Goal: Information Seeking & Learning: Understand process/instructions

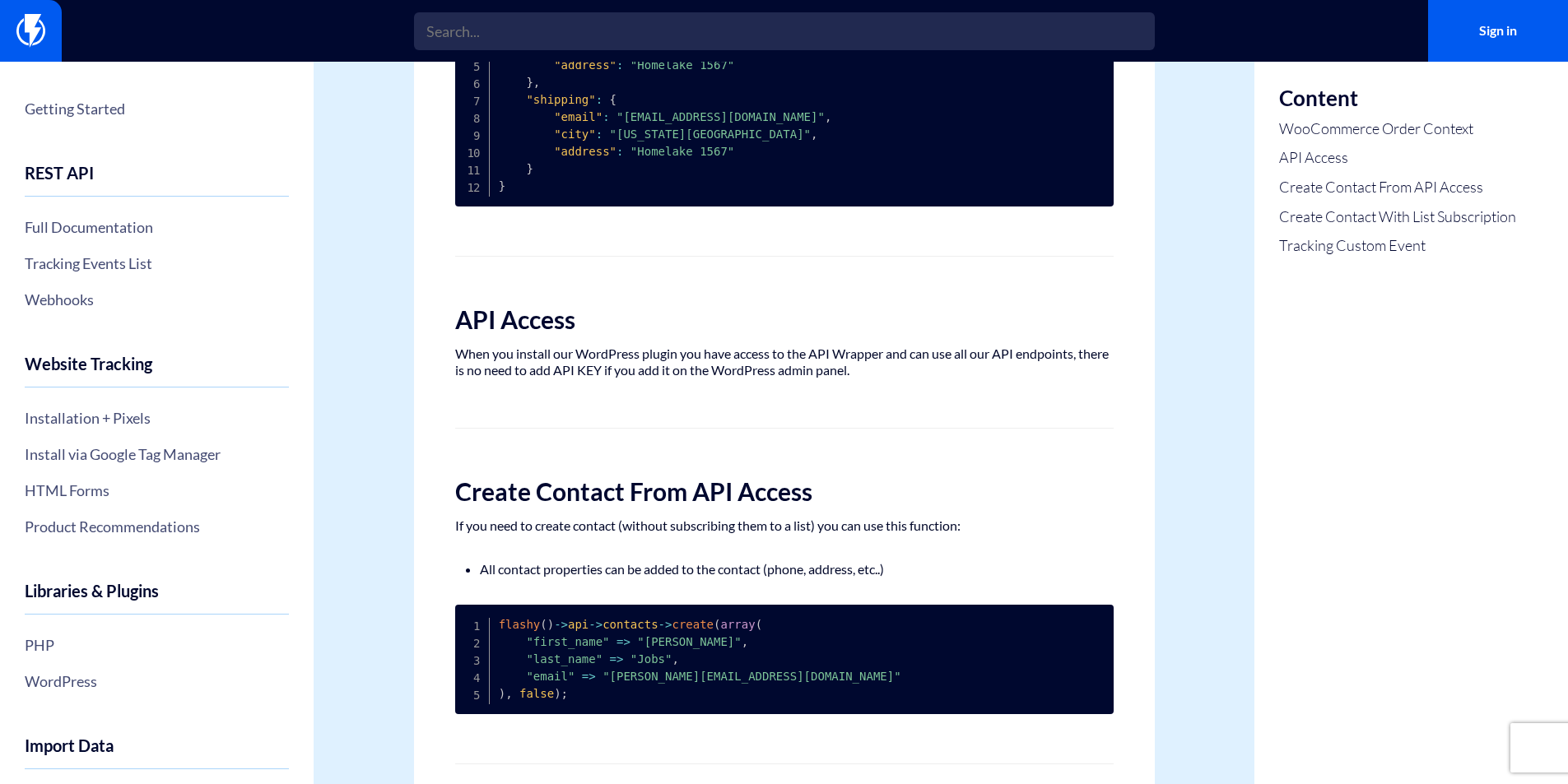
scroll to position [659, 0]
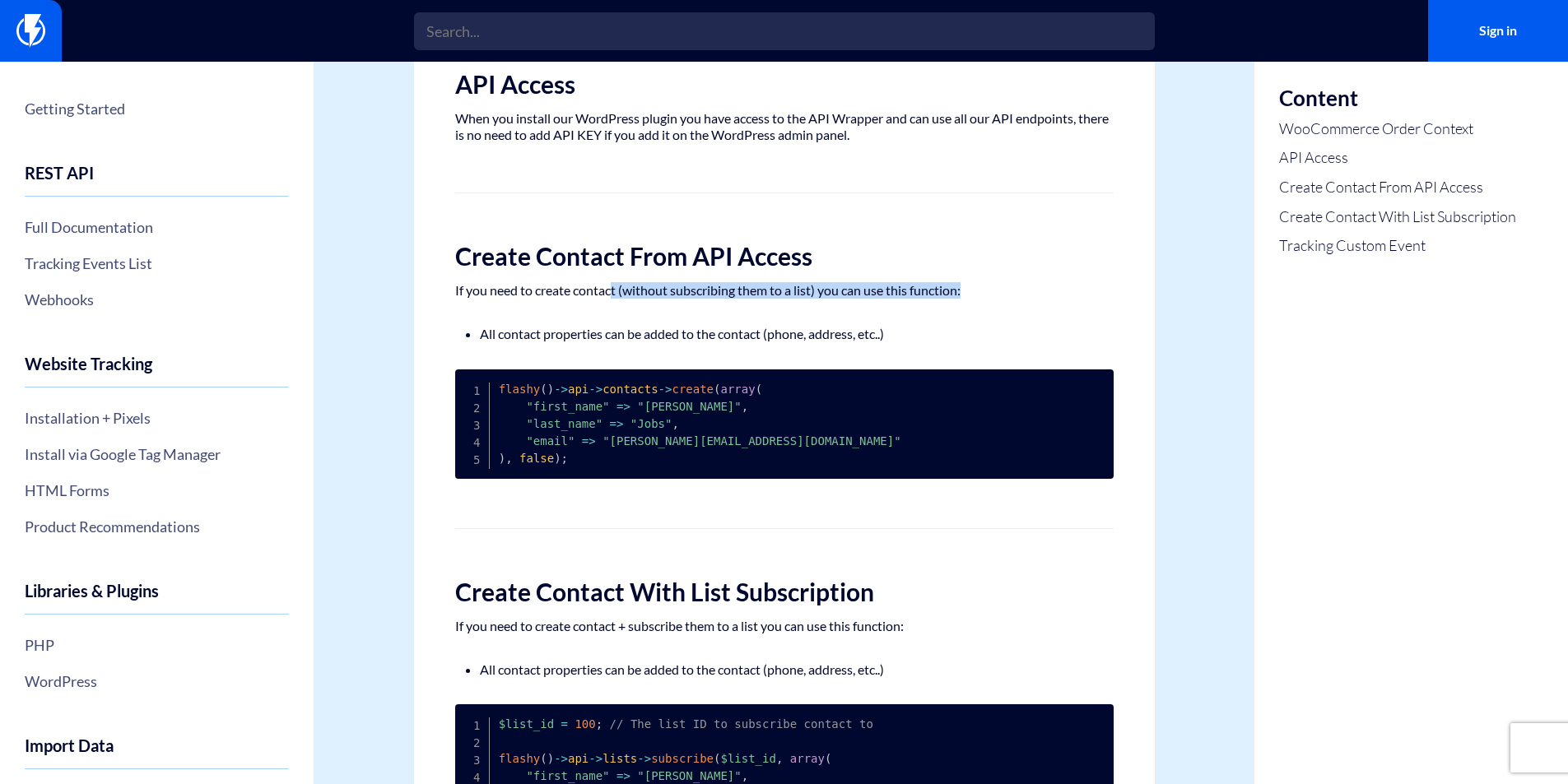
drag, startPoint x: 614, startPoint y: 290, endPoint x: 967, endPoint y: 289, distance: 353.0
click at [967, 289] on p "If you need to create contact (without subscribing them to a list) you can use …" at bounding box center [785, 290] width 659 height 16
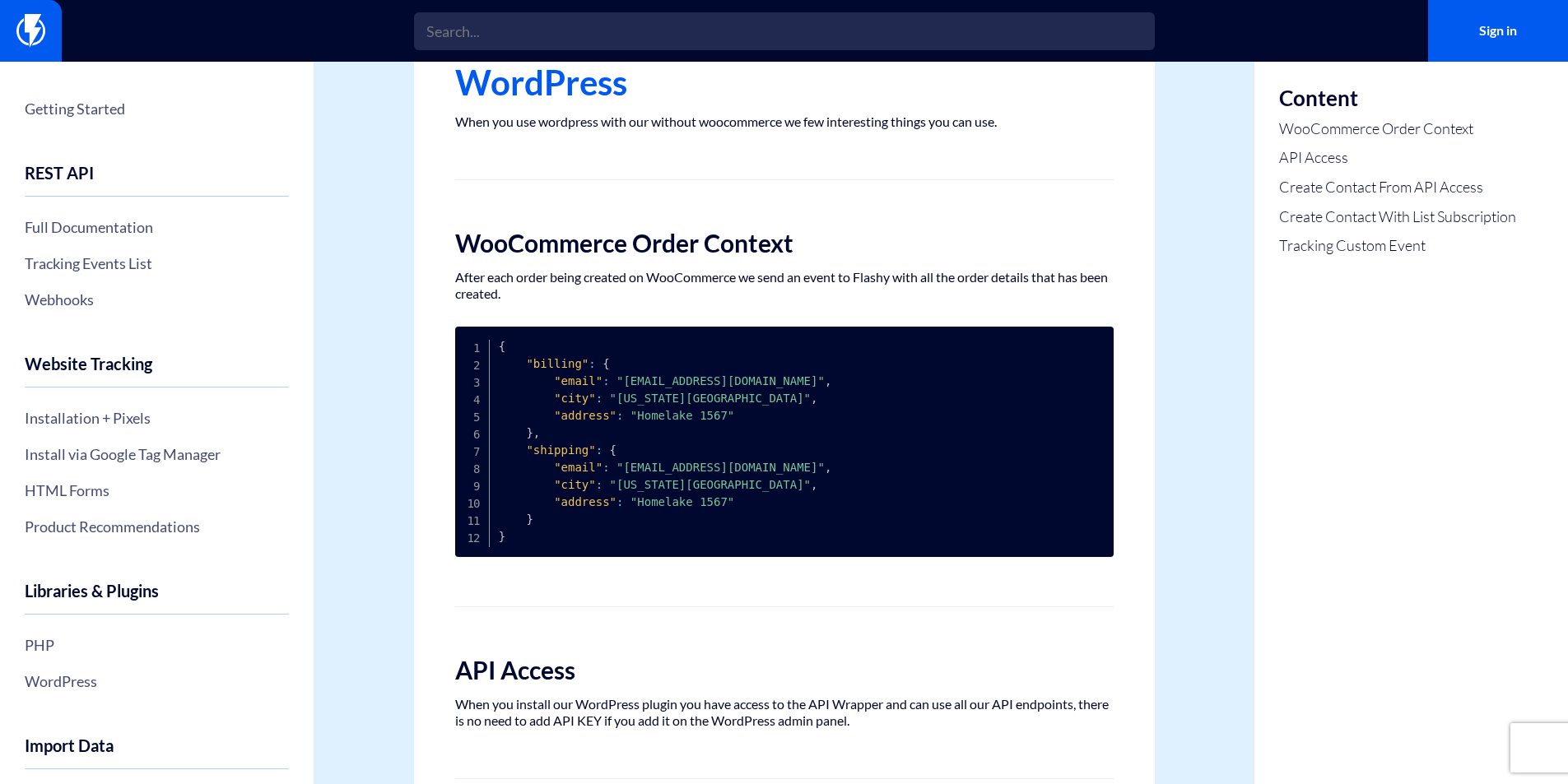
scroll to position [0, 0]
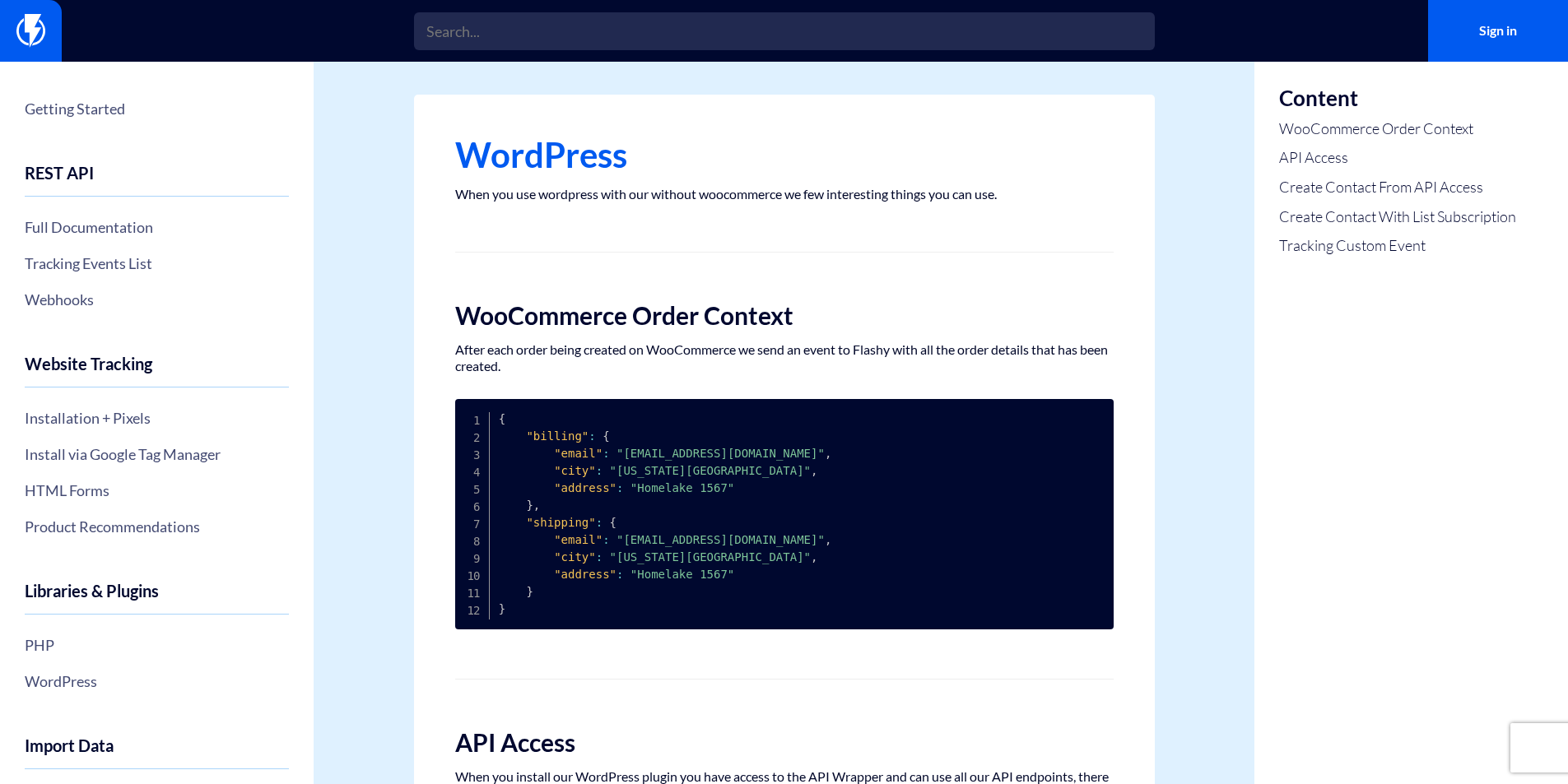
drag, startPoint x: 1391, startPoint y: 10, endPoint x: 1143, endPoint y: 306, distance: 386.2
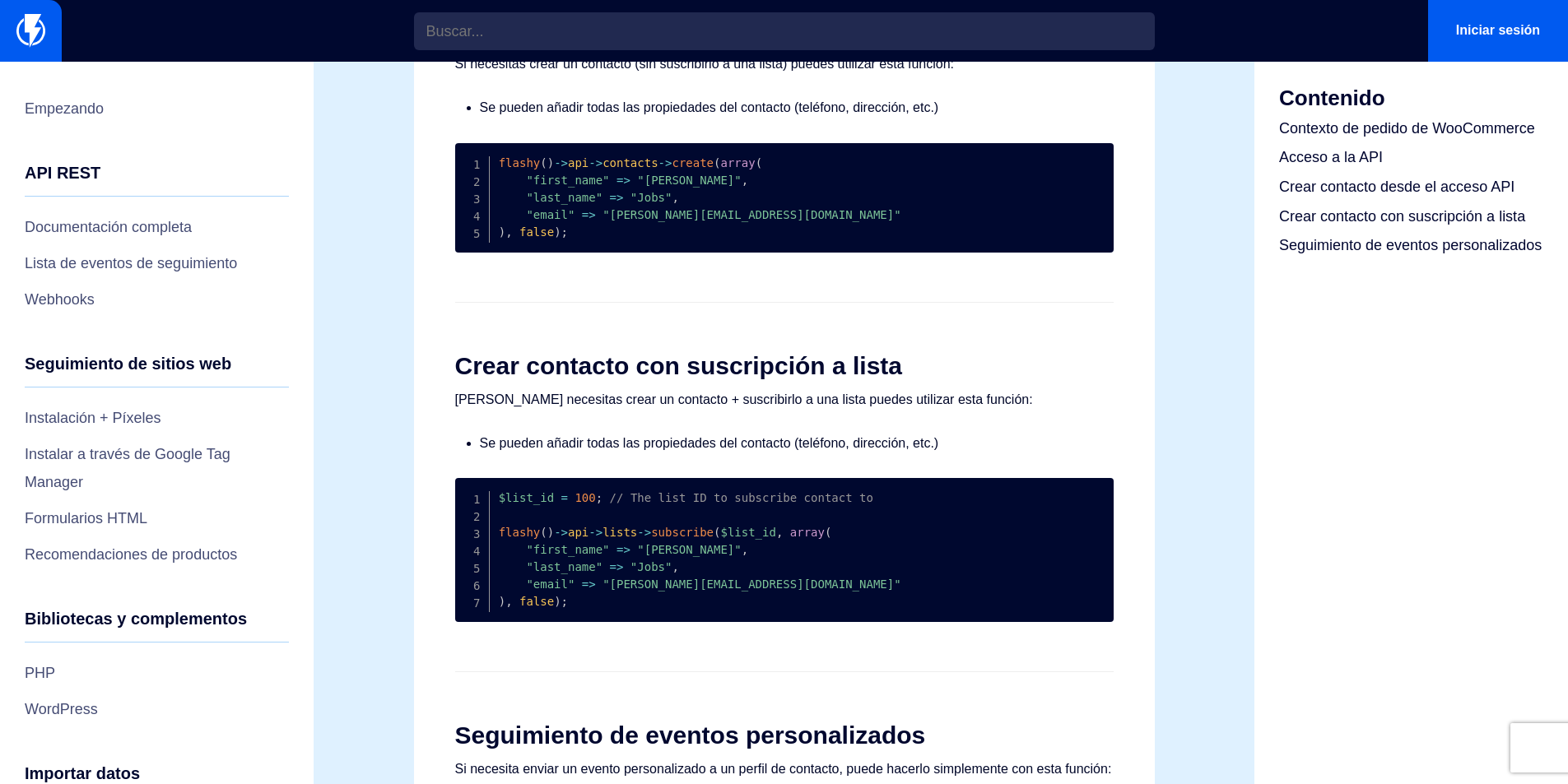
scroll to position [900, 0]
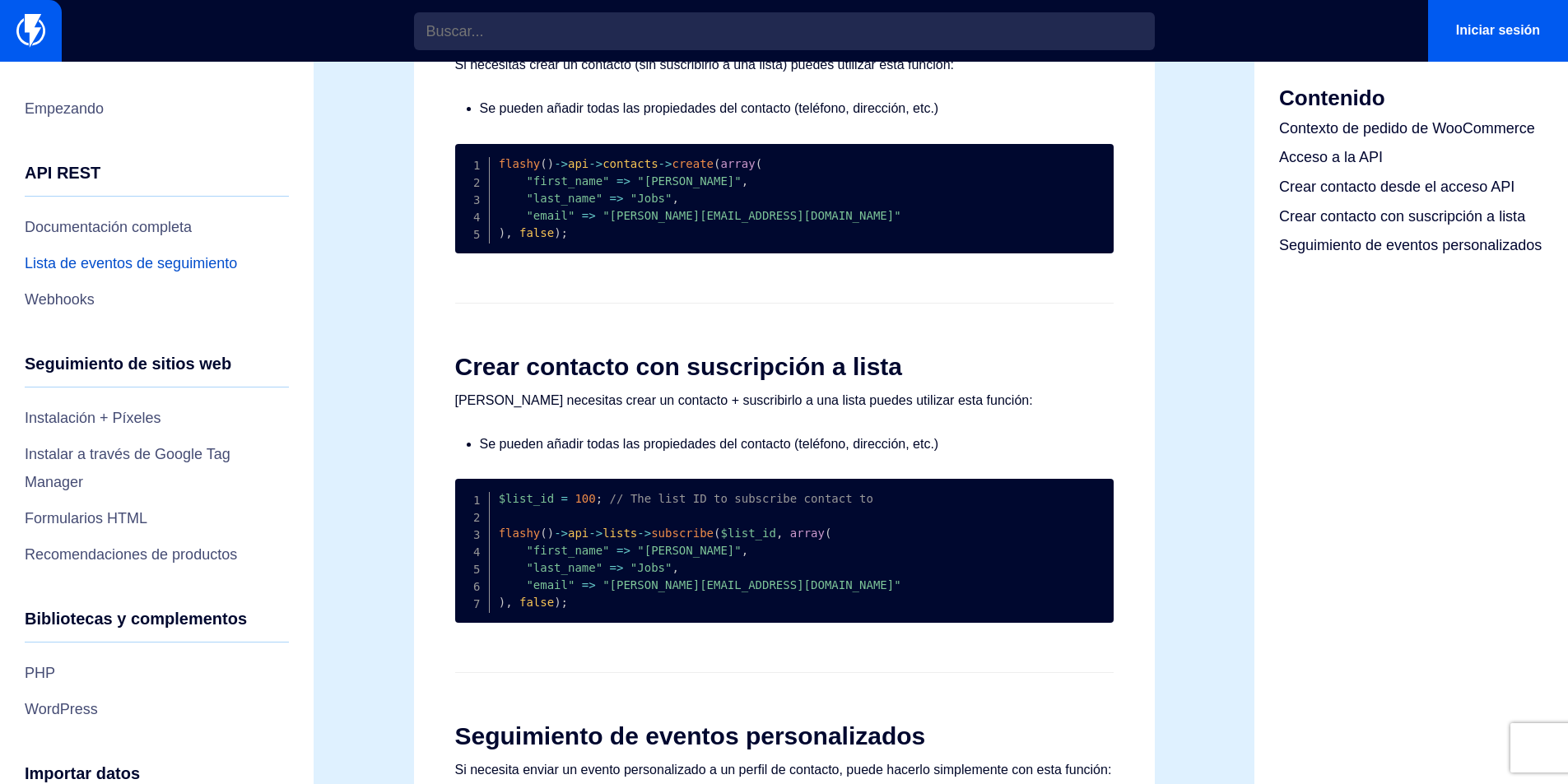
click at [166, 263] on font "Lista de eventos de seguimiento" at bounding box center [131, 263] width 212 height 16
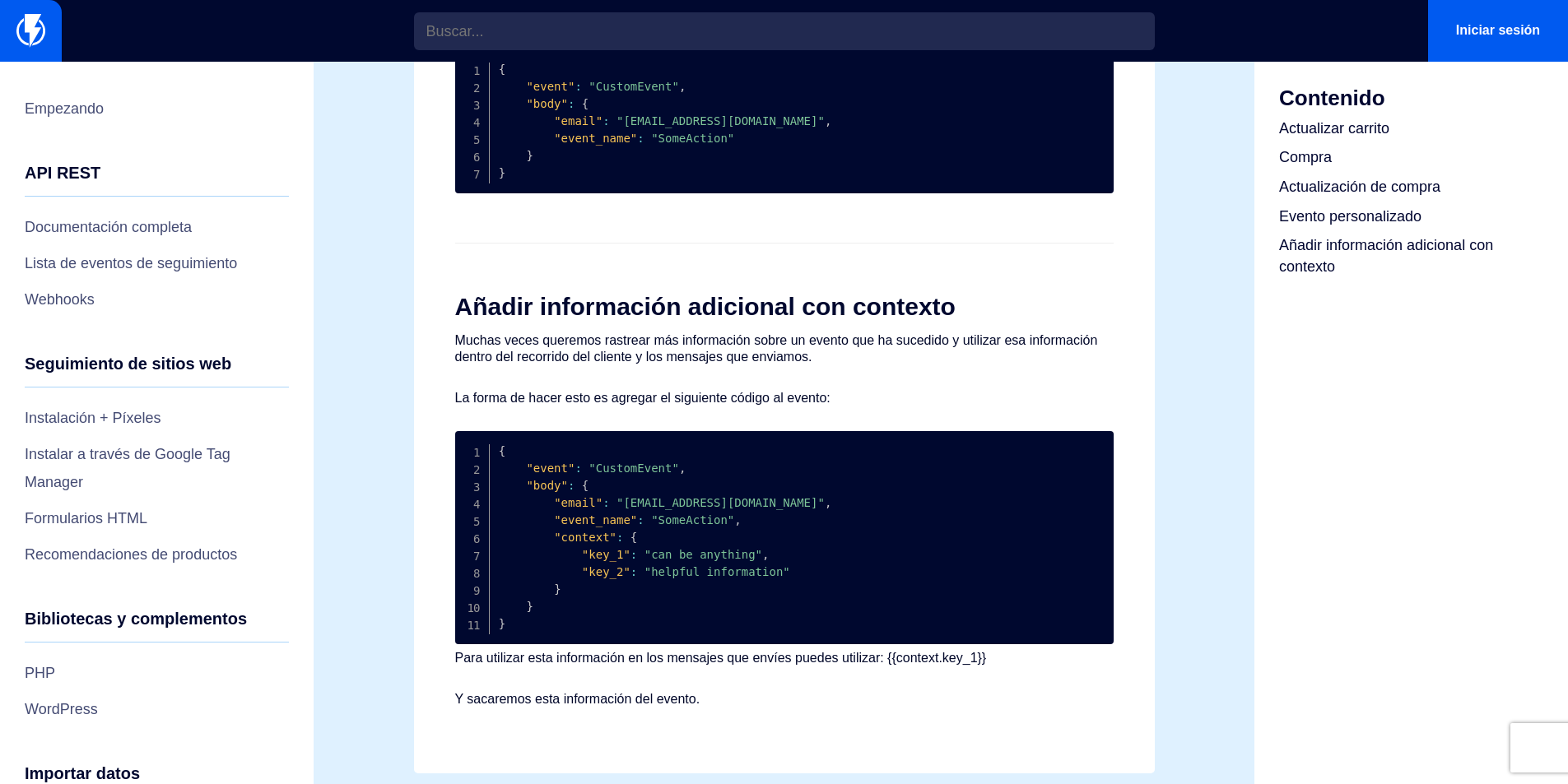
scroll to position [1524, 0]
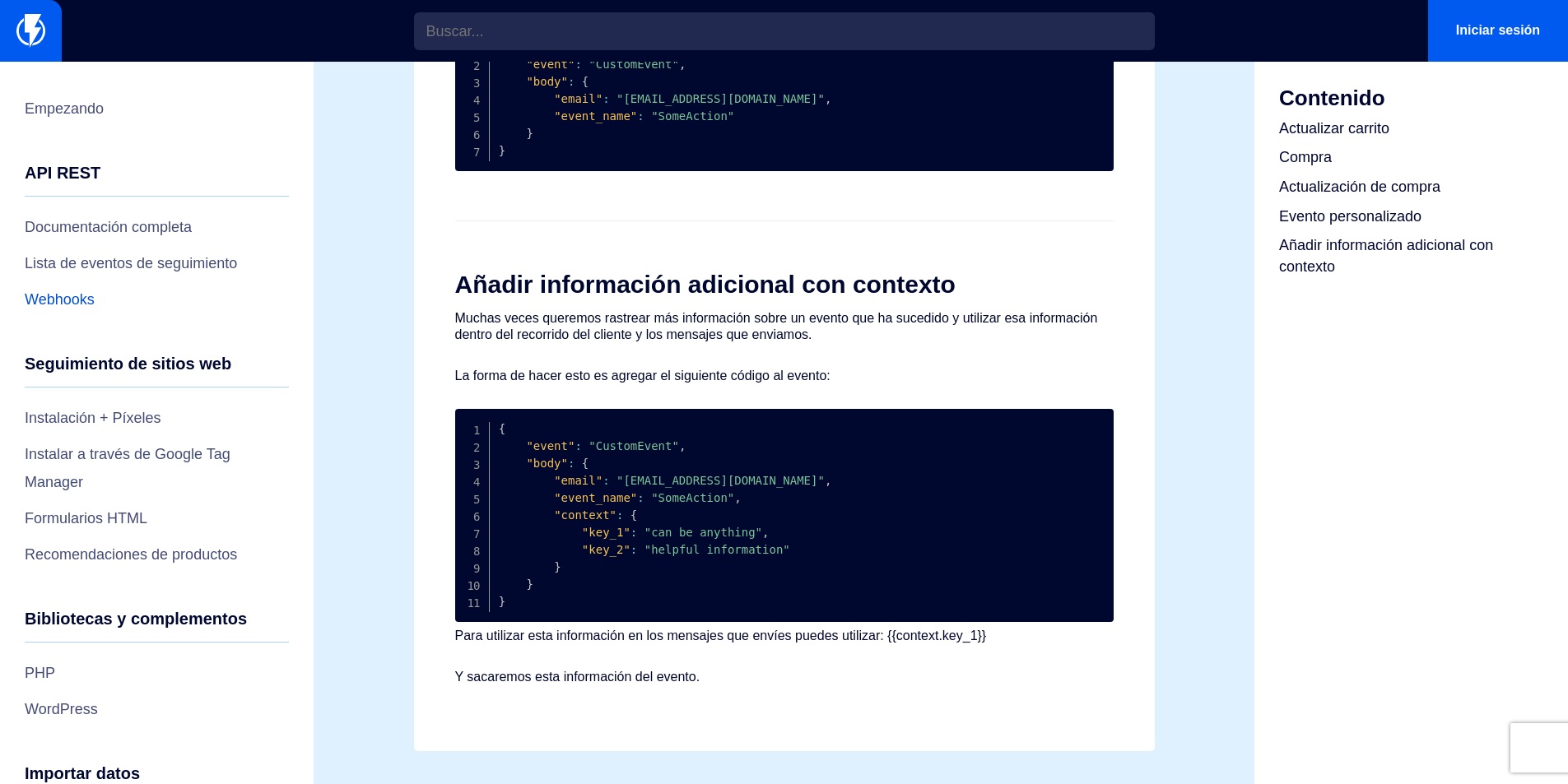
click at [83, 297] on font "Webhooks" at bounding box center [60, 299] width 70 height 16
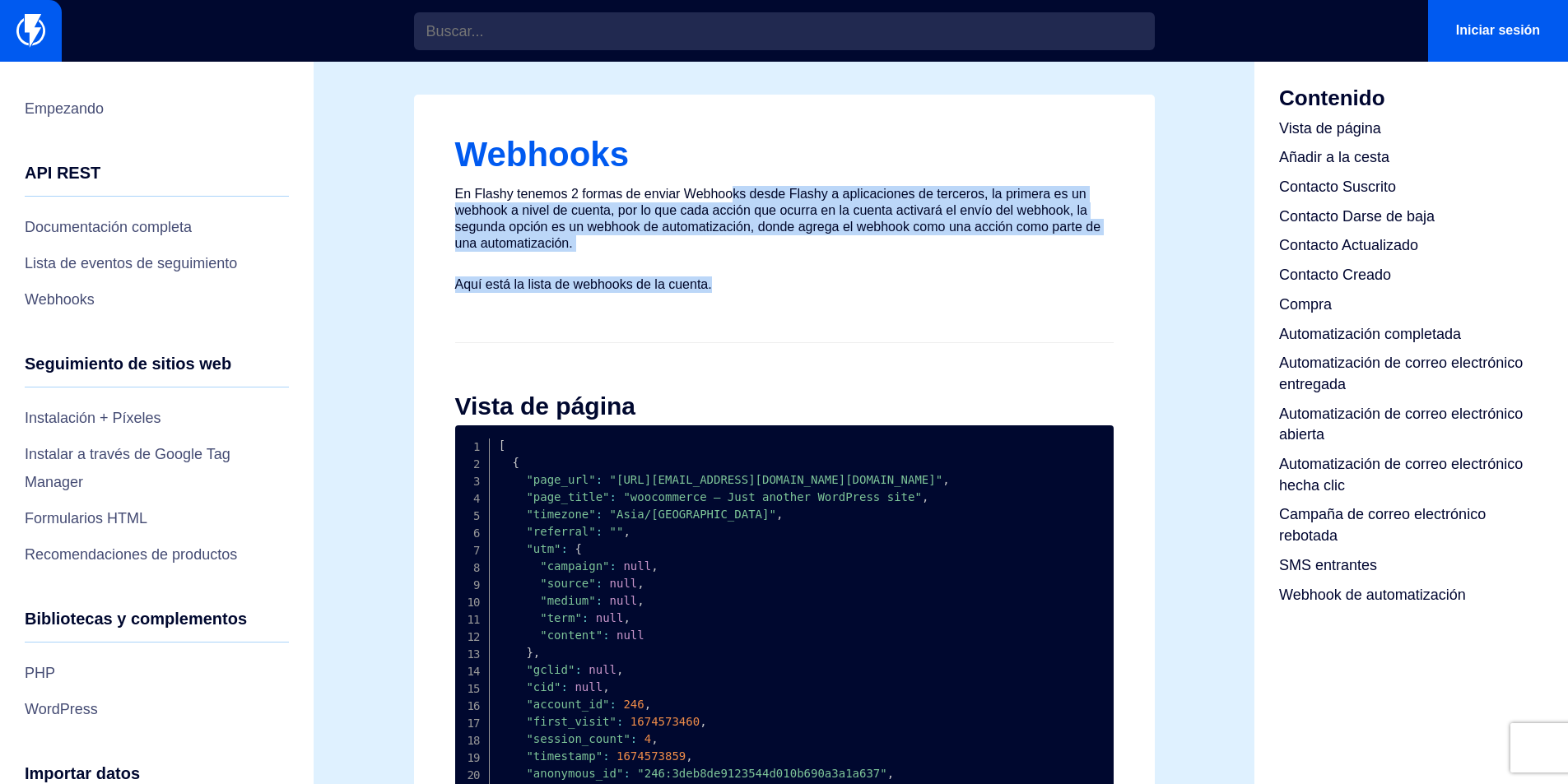
drag, startPoint x: 746, startPoint y: 197, endPoint x: 1118, endPoint y: 253, distance: 376.2
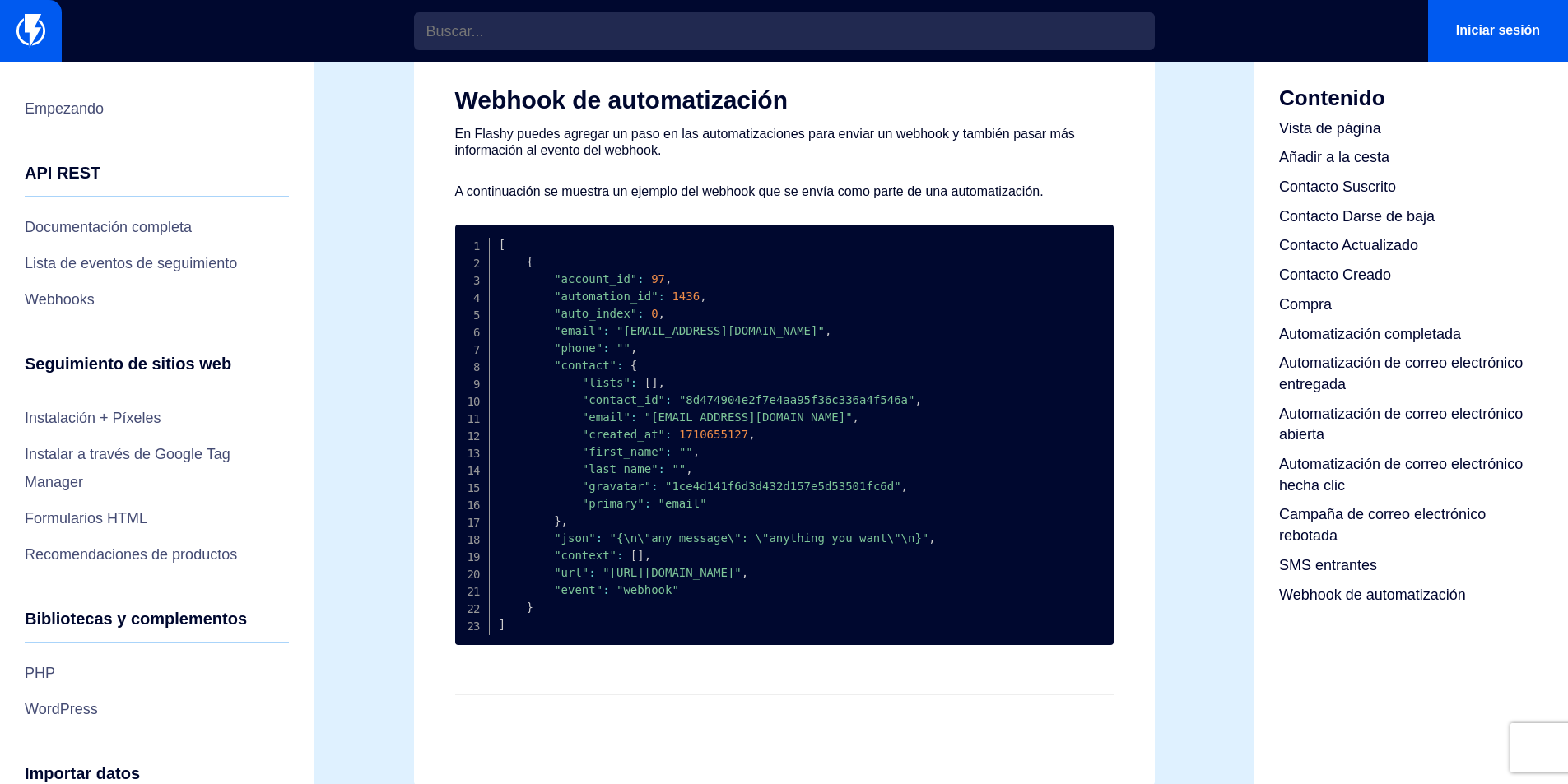
scroll to position [5746, 0]
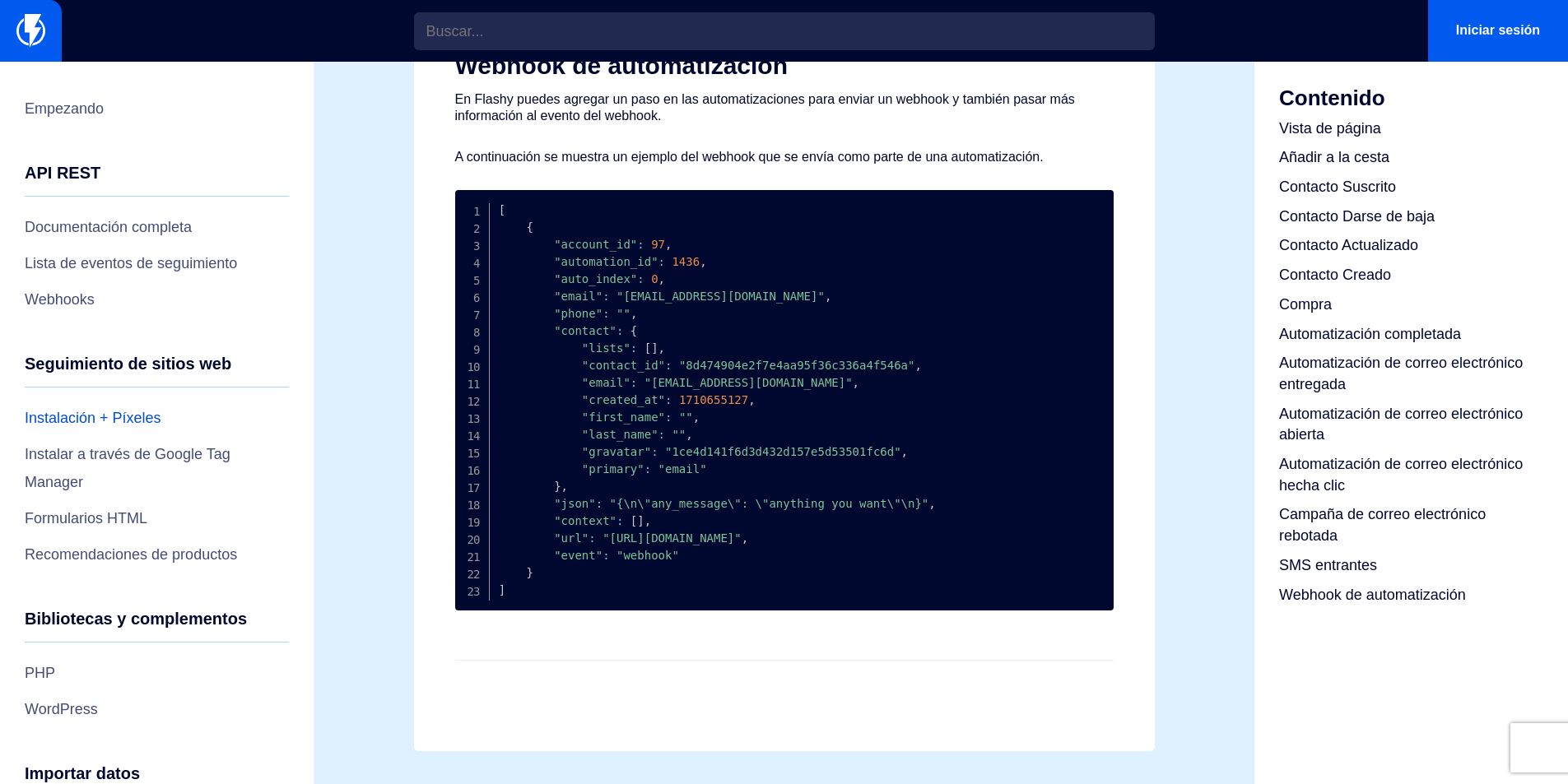
click at [133, 417] on font "Instalación + Píxeles" at bounding box center [93, 417] width 136 height 16
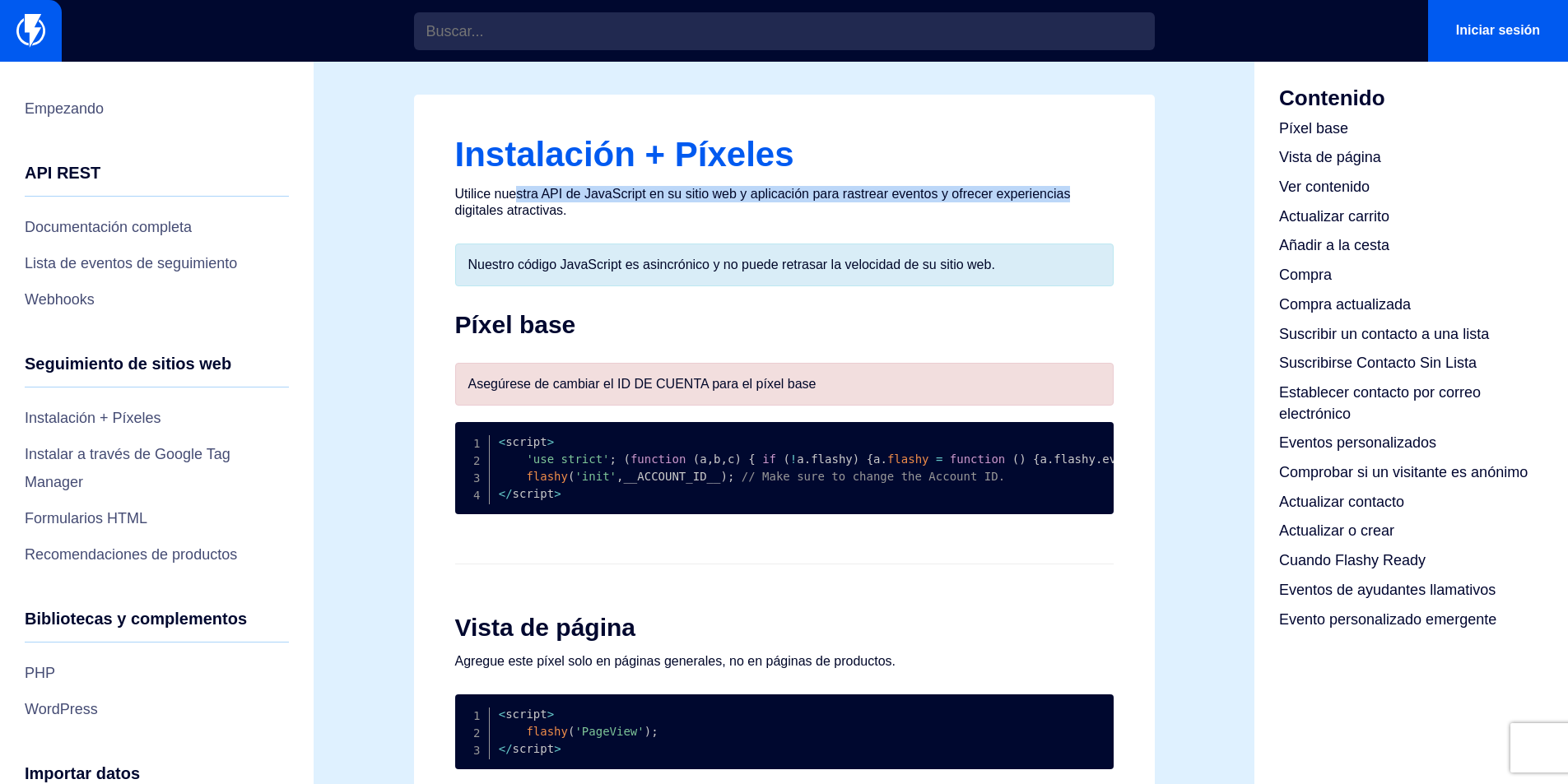
drag, startPoint x: 518, startPoint y: 198, endPoint x: 1076, endPoint y: 196, distance: 558.0
click at [1076, 196] on p "Utilice nuestra API de JavaScript en su sitio web y aplicación para rastrear ev…" at bounding box center [785, 202] width 659 height 33
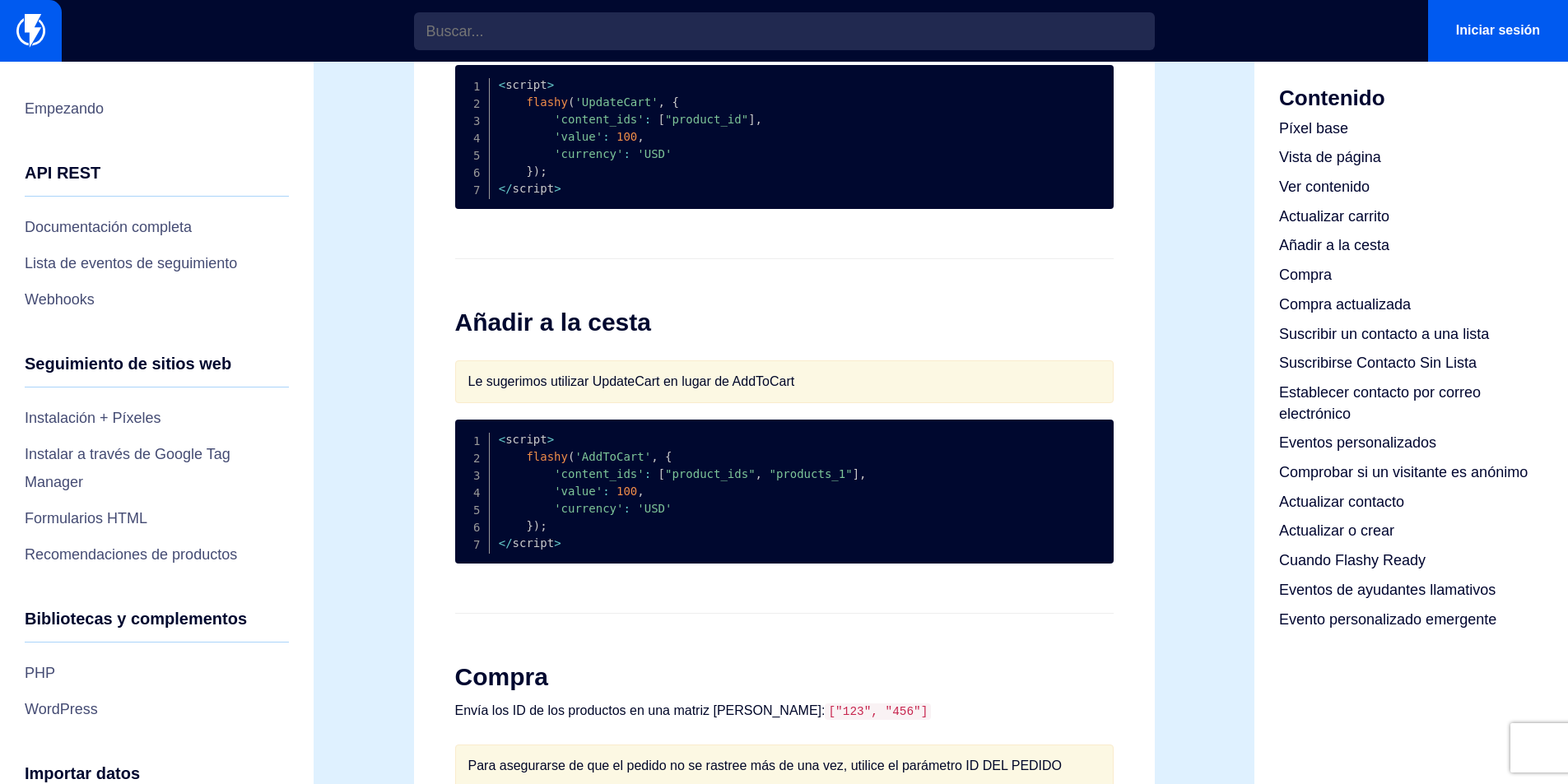
scroll to position [1234, 0]
